Goal: Task Accomplishment & Management: Manage account settings

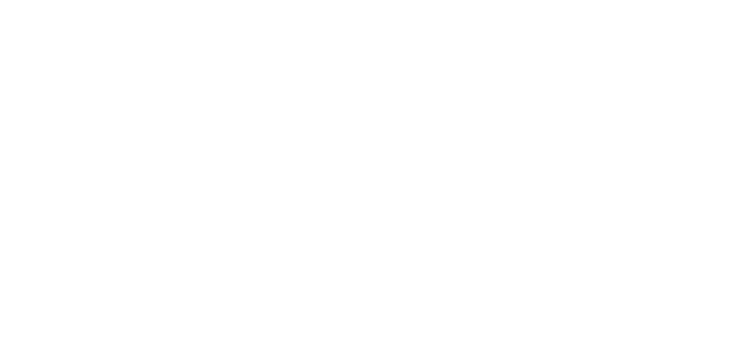
click at [302, 0] on html at bounding box center [372, 0] width 745 height 0
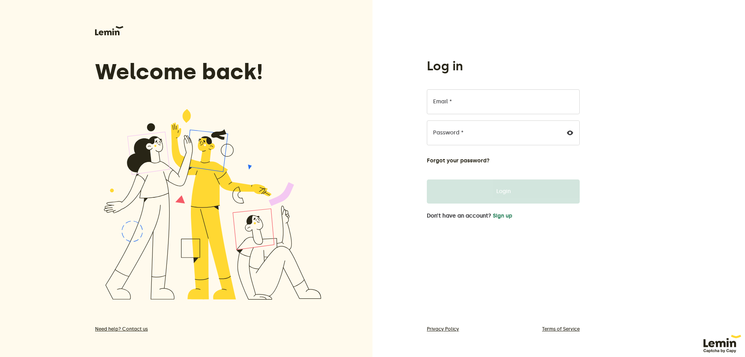
click at [669, 214] on div "Log in Email * Password * Forgot your password? Login Don’t have an account? Si…" at bounding box center [559, 178] width 373 height 357
click at [505, 98] on input "Email *" at bounding box center [503, 101] width 153 height 25
click at [517, 100] on input "Email *" at bounding box center [503, 101] width 153 height 25
paste input "[EMAIL_ADDRESS][DOMAIN_NAME]"
type input "[EMAIL_ADDRESS][DOMAIN_NAME]"
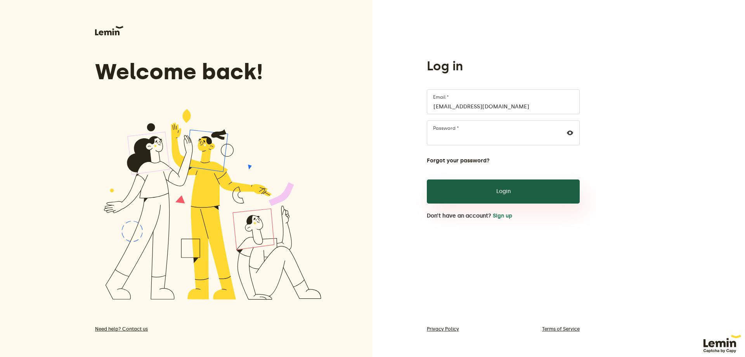
click at [520, 183] on button "Login" at bounding box center [503, 191] width 153 height 24
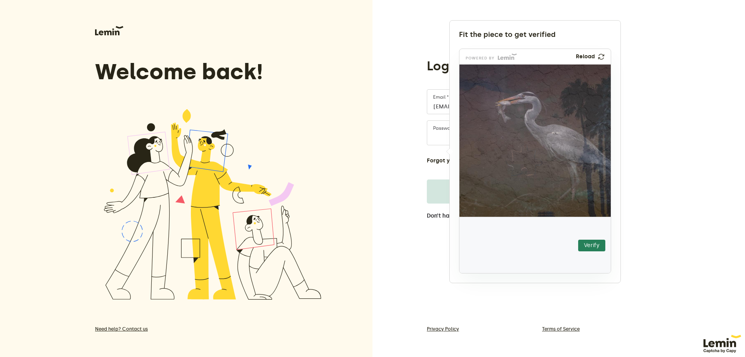
drag, startPoint x: 503, startPoint y: 215, endPoint x: 527, endPoint y: 163, distance: 57.1
click at [526, 158] on img at bounding box center [476, 207] width 266 height 152
click at [596, 244] on button "Verify" at bounding box center [591, 245] width 27 height 12
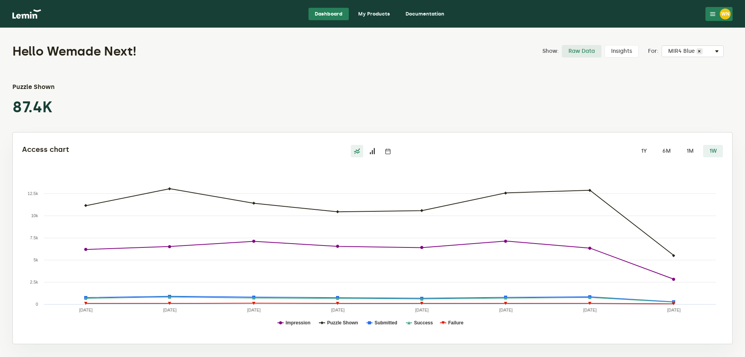
click at [722, 13] on div "WN" at bounding box center [725, 14] width 11 height 11
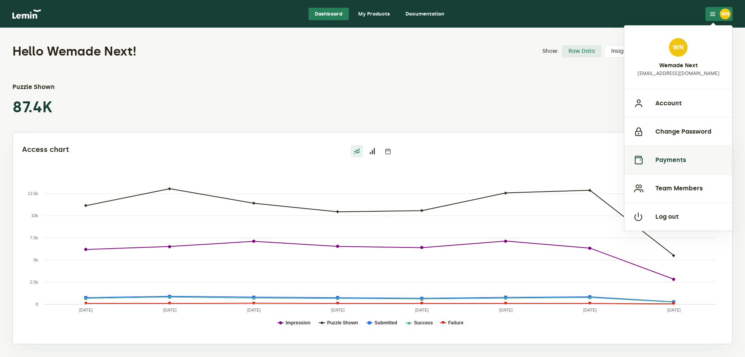
click at [694, 153] on button "Payments" at bounding box center [678, 160] width 108 height 28
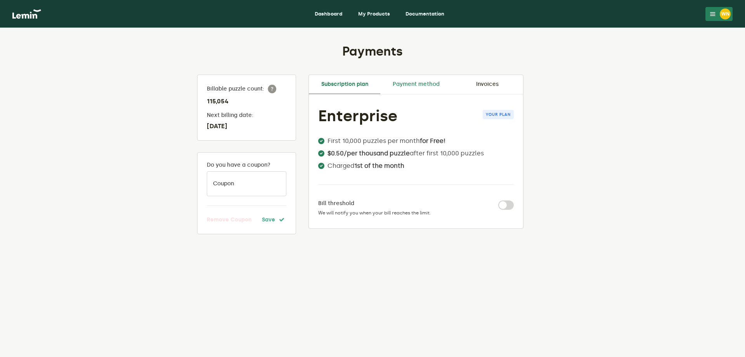
click at [418, 85] on link "Payment method" at bounding box center [415, 84] width 71 height 19
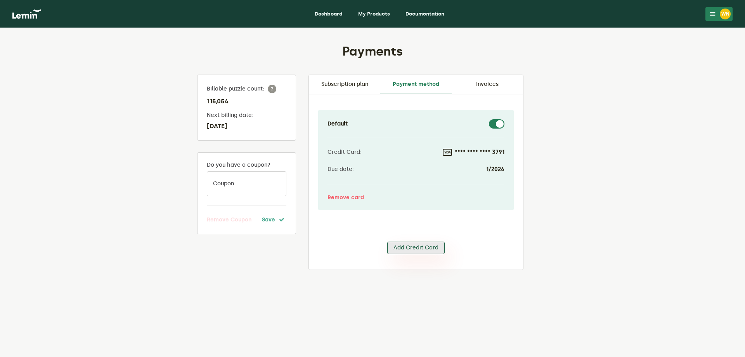
click at [420, 247] on button "Add Credit Card" at bounding box center [415, 247] width 57 height 12
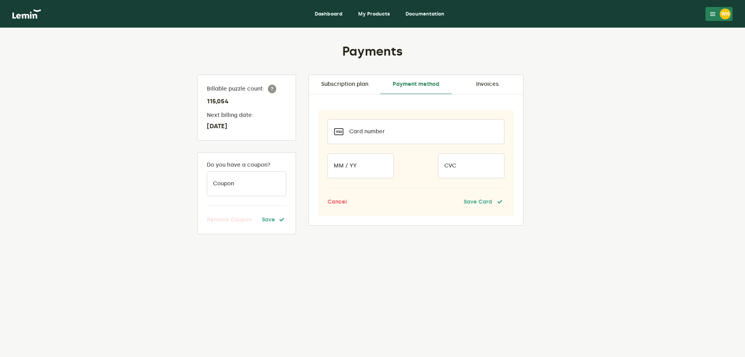
click at [427, 128] on div at bounding box center [416, 131] width 177 height 25
click at [340, 165] on div at bounding box center [361, 165] width 66 height 25
click at [476, 162] on div at bounding box center [471, 165] width 66 height 25
click at [475, 161] on div at bounding box center [471, 165] width 66 height 25
click at [473, 202] on button "Save Card" at bounding box center [484, 201] width 41 height 9
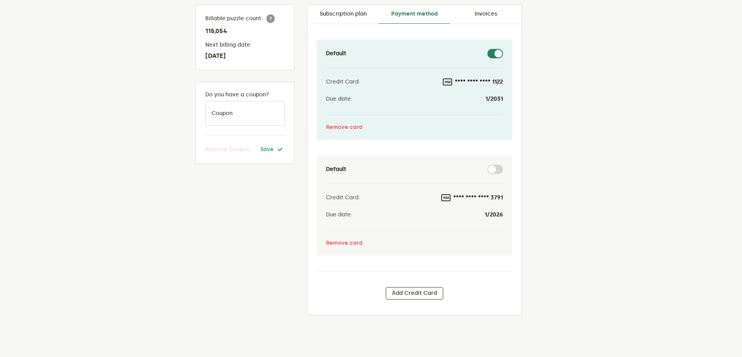
scroll to position [80, 0]
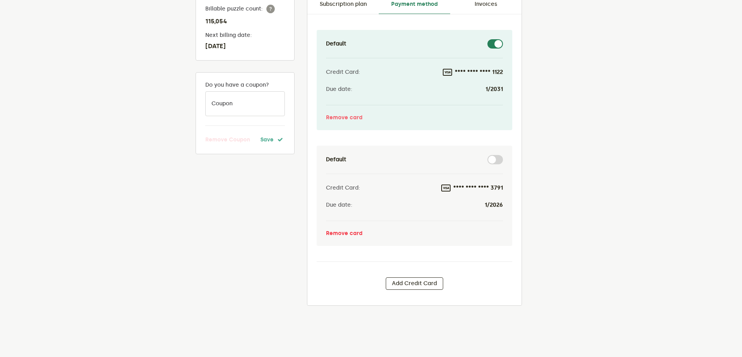
click at [344, 233] on button "Remove card" at bounding box center [344, 233] width 36 height 6
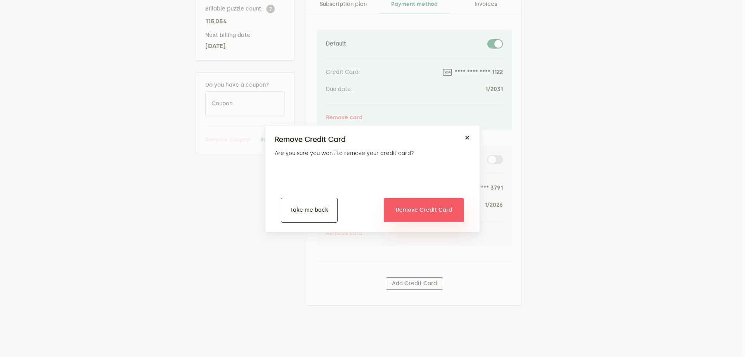
click at [430, 212] on button "Remove Credit Card" at bounding box center [424, 210] width 80 height 24
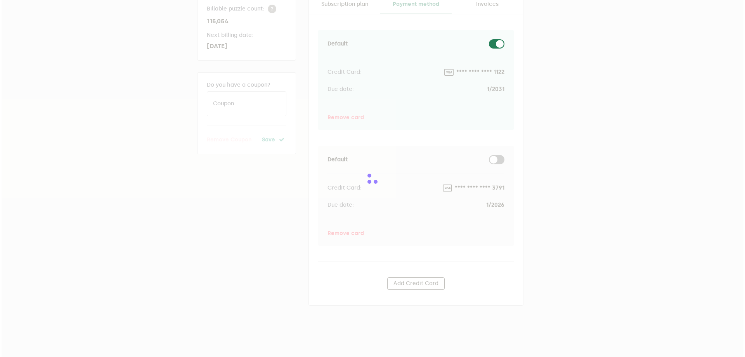
scroll to position [0, 0]
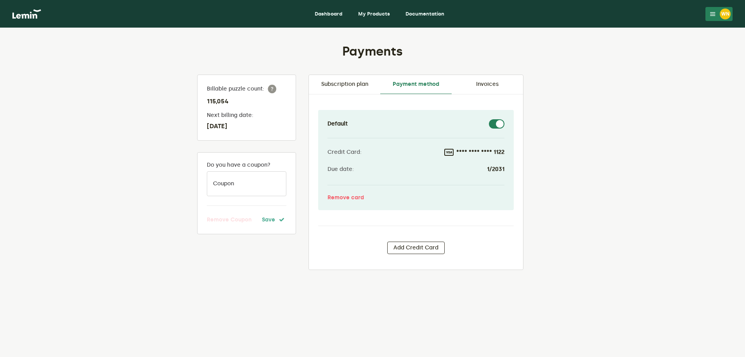
drag, startPoint x: 605, startPoint y: 252, endPoint x: 605, endPoint y: 245, distance: 7.4
click at [605, 248] on div "Payments Billable puzzle count: 115,054 Next billing date: [DATE] Do you have a…" at bounding box center [372, 192] width 745 height 329
